Goal: Task Accomplishment & Management: Use online tool/utility

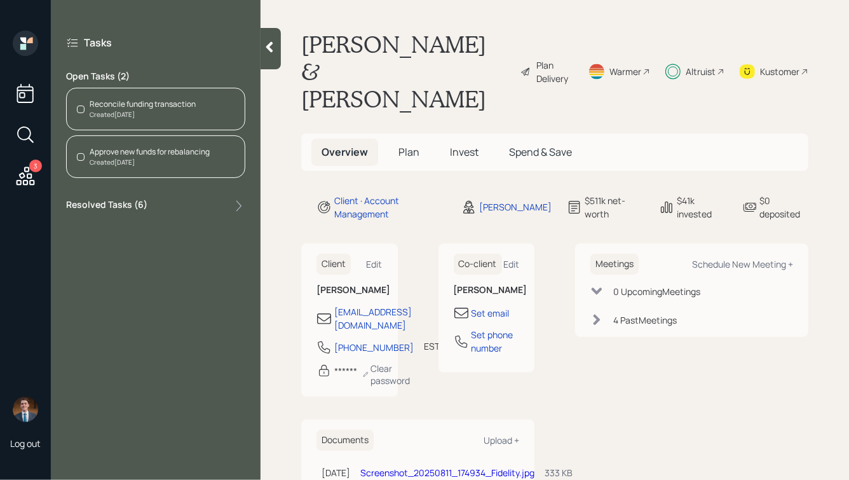
click at [128, 107] on div "Reconcile funding transaction" at bounding box center [143, 104] width 106 height 11
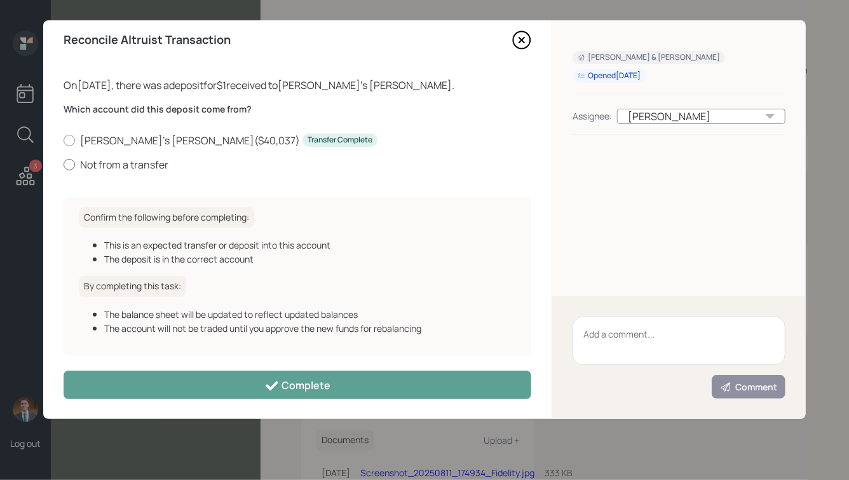
scroll to position [11, 0]
click at [135, 137] on label "[PERSON_NAME]'s [PERSON_NAME] ( $40,037 ) Transfer Complete" at bounding box center [298, 140] width 468 height 14
click at [64, 139] on input "[PERSON_NAME]'s [PERSON_NAME] ( $40,037 ) Transfer Complete" at bounding box center [63, 139] width 1 height 1
radio input "true"
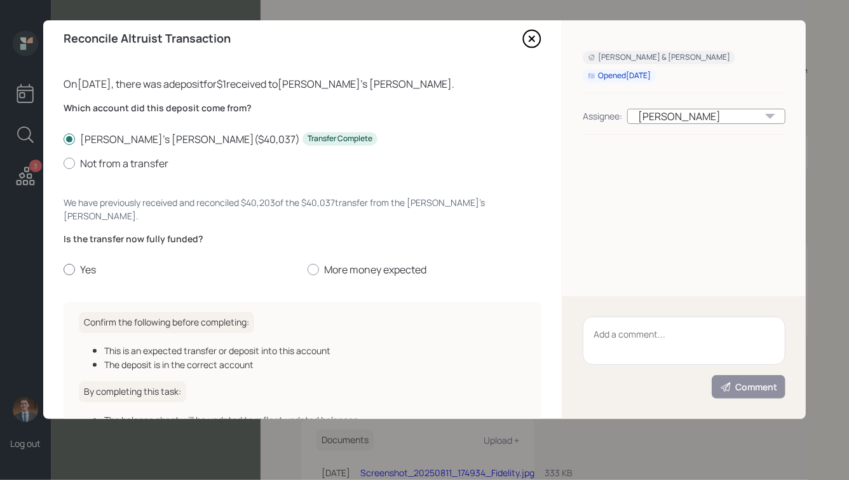
click at [79, 262] on label "Yes" at bounding box center [181, 269] width 234 height 14
click at [64, 269] on input "Yes" at bounding box center [63, 269] width 1 height 1
radio input "true"
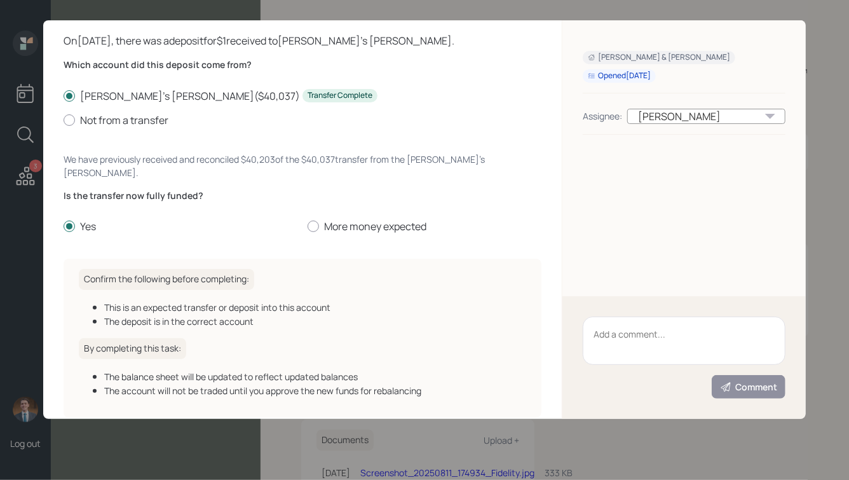
scroll to position [106, 0]
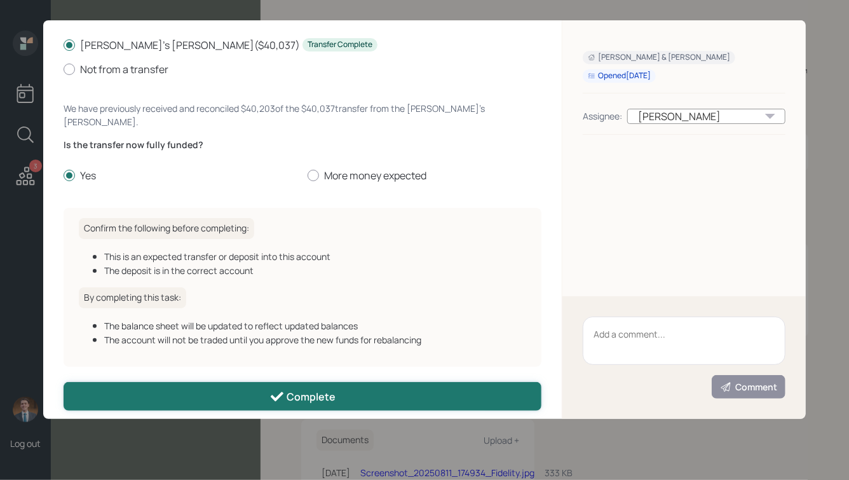
click at [278, 389] on icon at bounding box center [276, 396] width 15 height 15
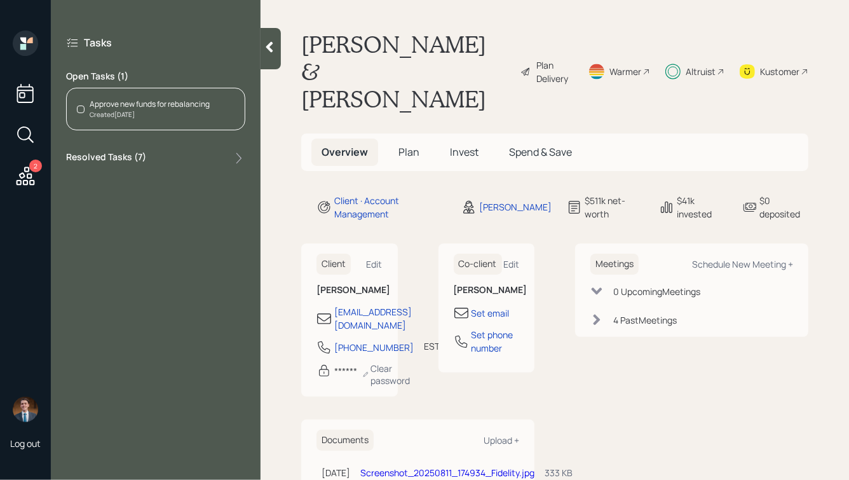
click at [166, 117] on div "Created [DATE]" at bounding box center [150, 115] width 120 height 10
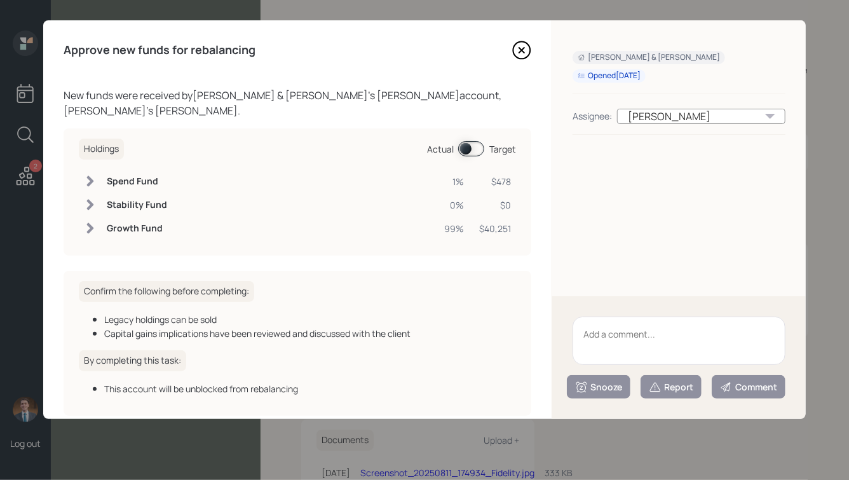
click at [468, 141] on span at bounding box center [471, 148] width 26 height 15
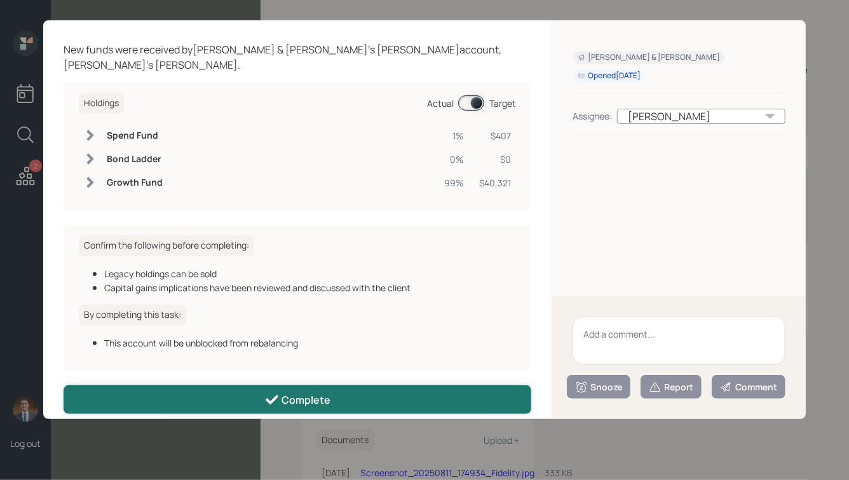
click at [326, 392] on div "Complete" at bounding box center [297, 399] width 67 height 15
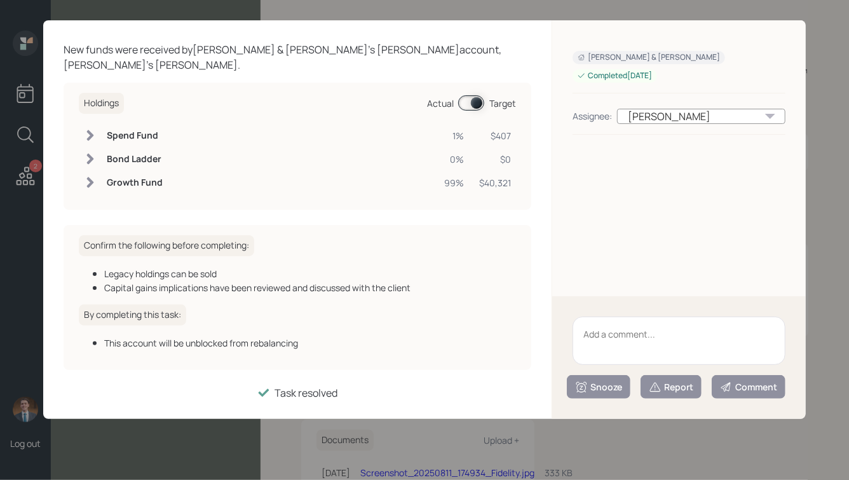
scroll to position [32, 0]
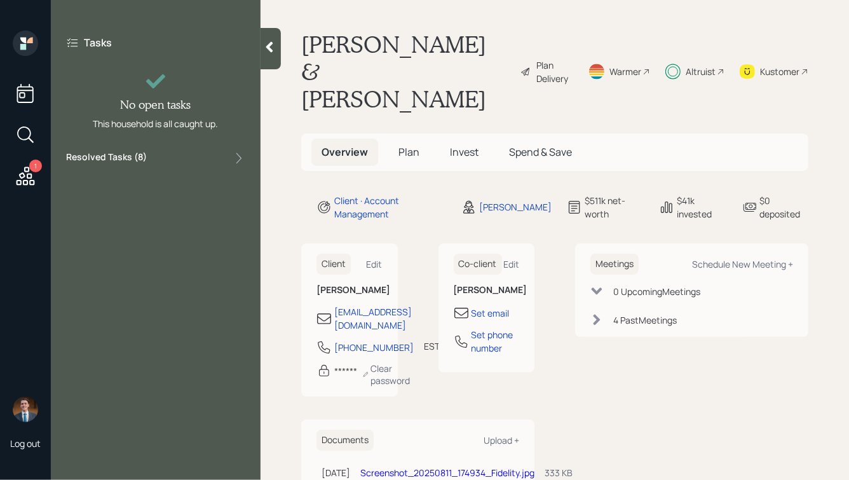
click at [20, 179] on icon at bounding box center [25, 176] width 23 height 23
